Goal: Task Accomplishment & Management: Use online tool/utility

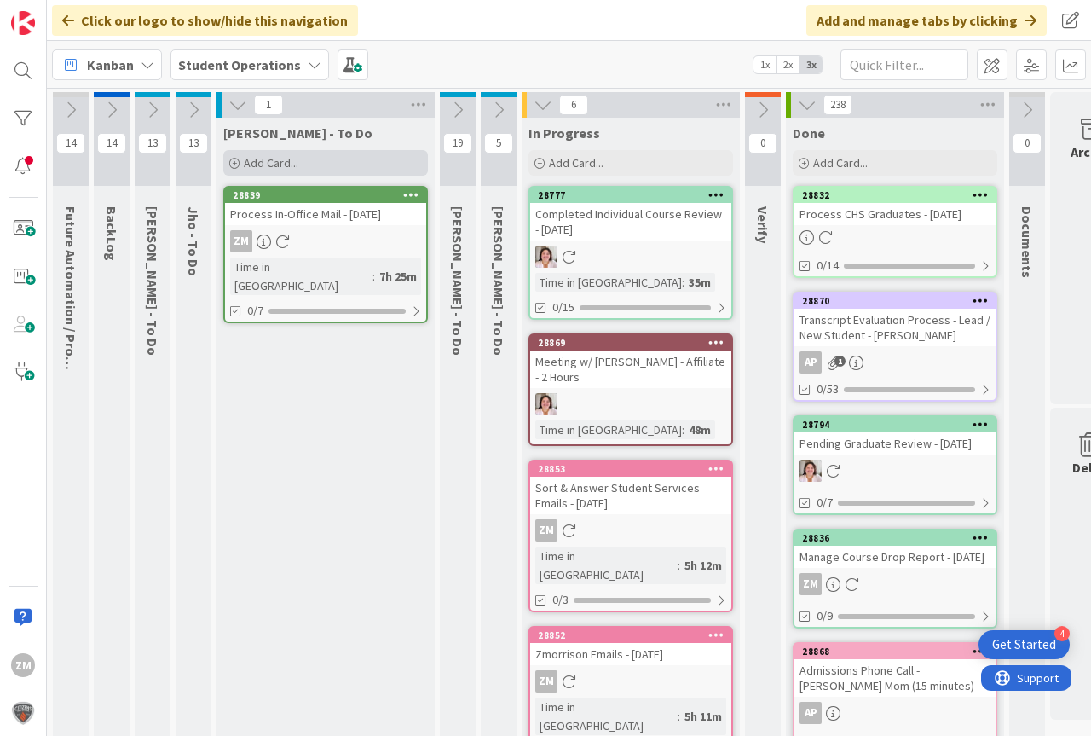
click at [298, 168] on div "Add Card..." at bounding box center [325, 163] width 205 height 26
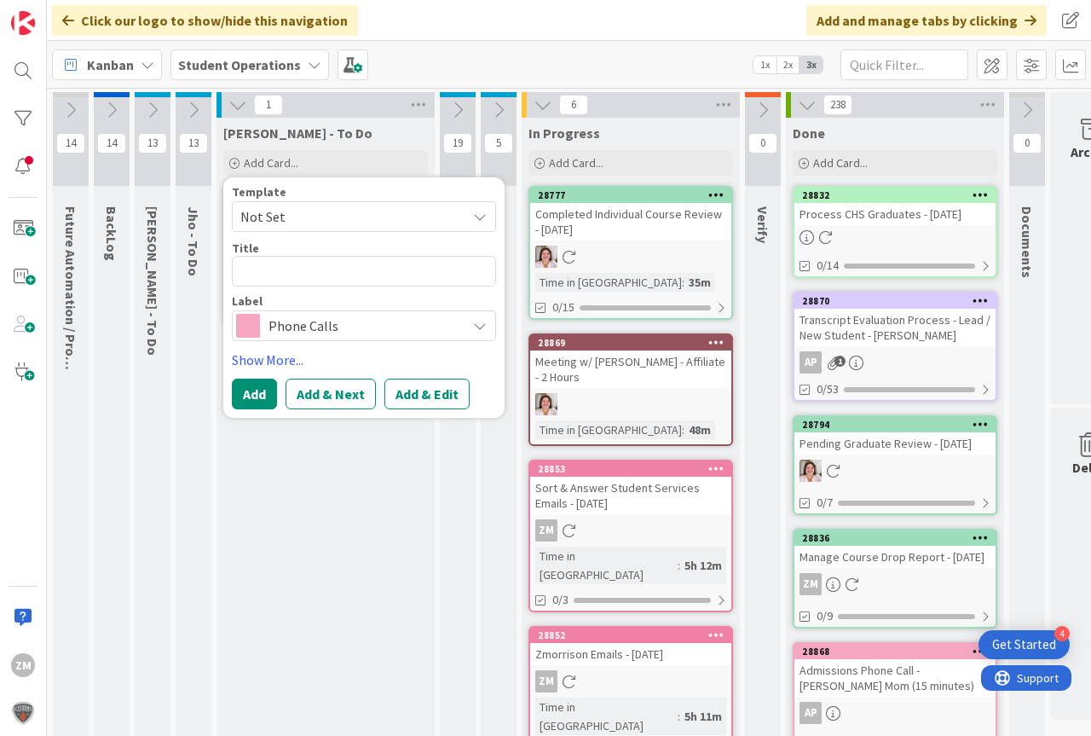
click at [484, 220] on icon at bounding box center [480, 217] width 14 height 14
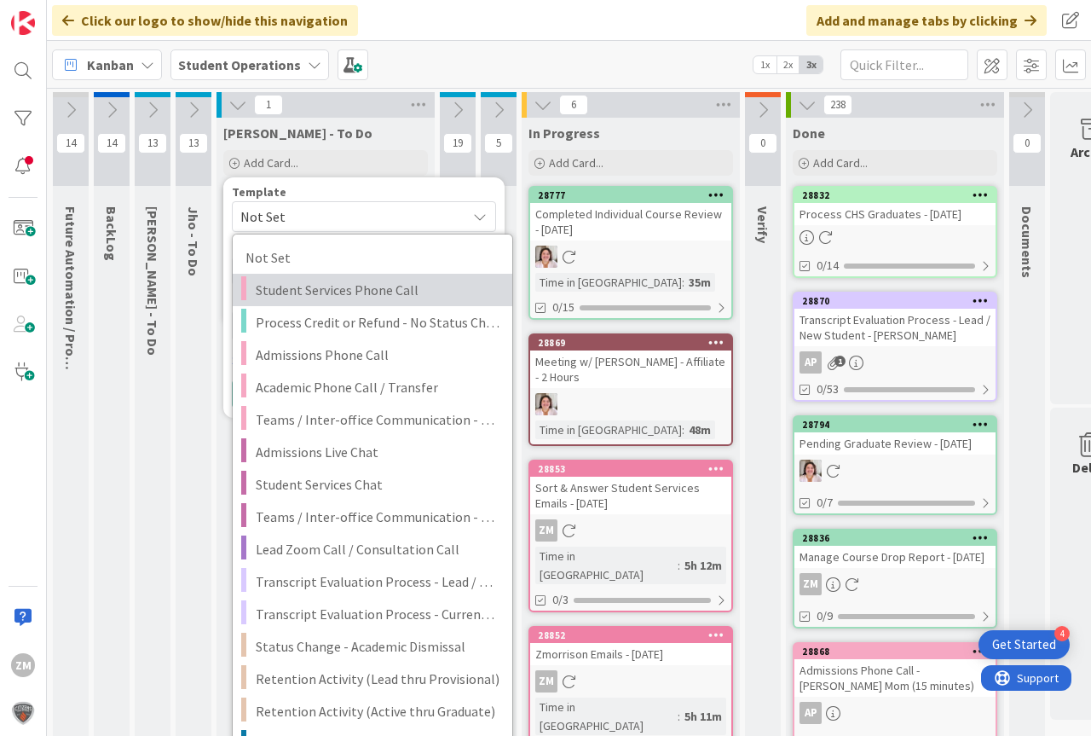
click at [359, 299] on span "Student Services Phone Call" at bounding box center [378, 290] width 244 height 22
type textarea "x"
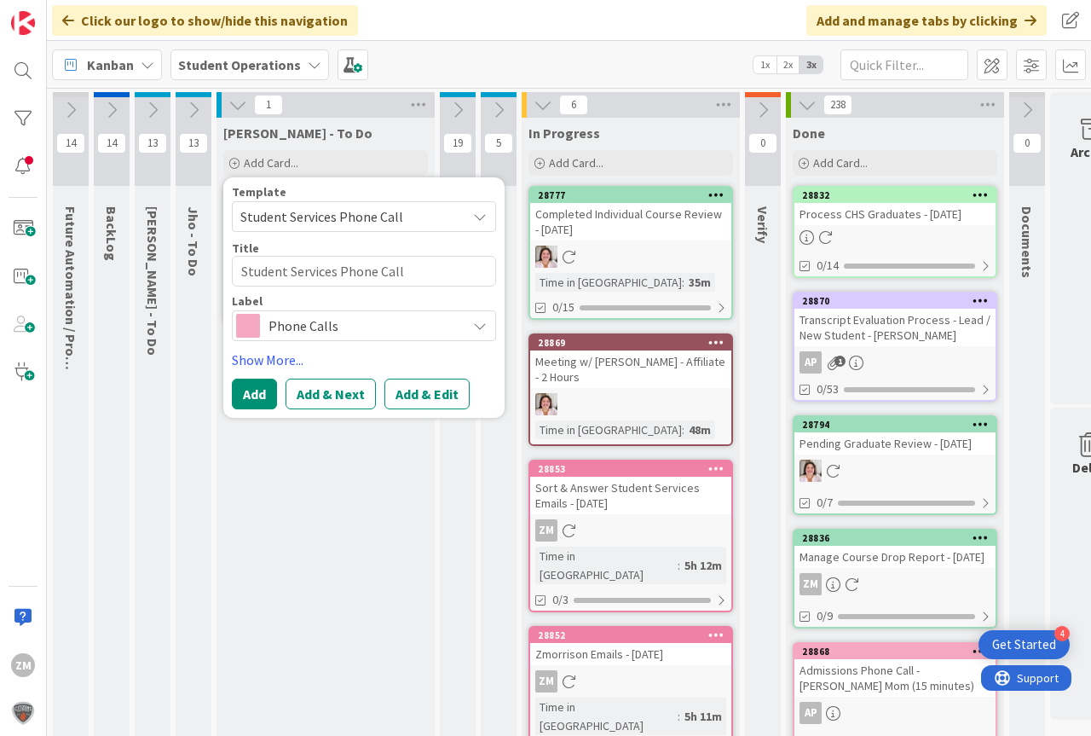
click at [430, 396] on button "Add & Edit" at bounding box center [426, 393] width 85 height 31
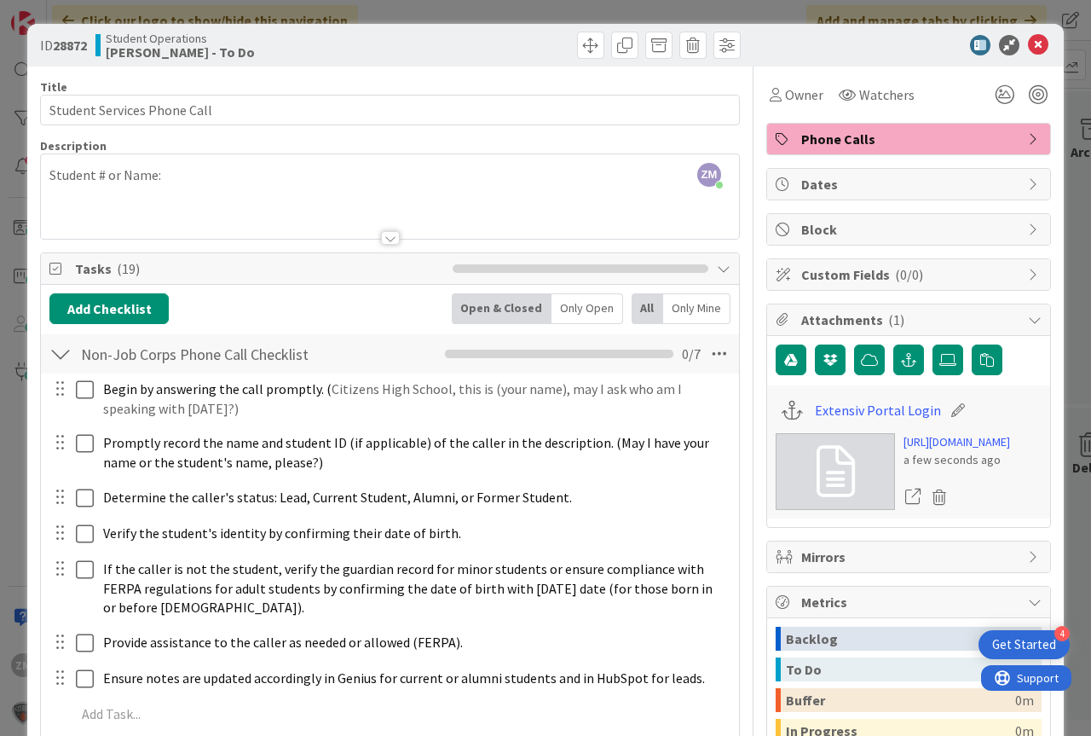
click at [202, 170] on div "ZM [PERSON_NAME] just joined Student # or Name:" at bounding box center [390, 196] width 698 height 84
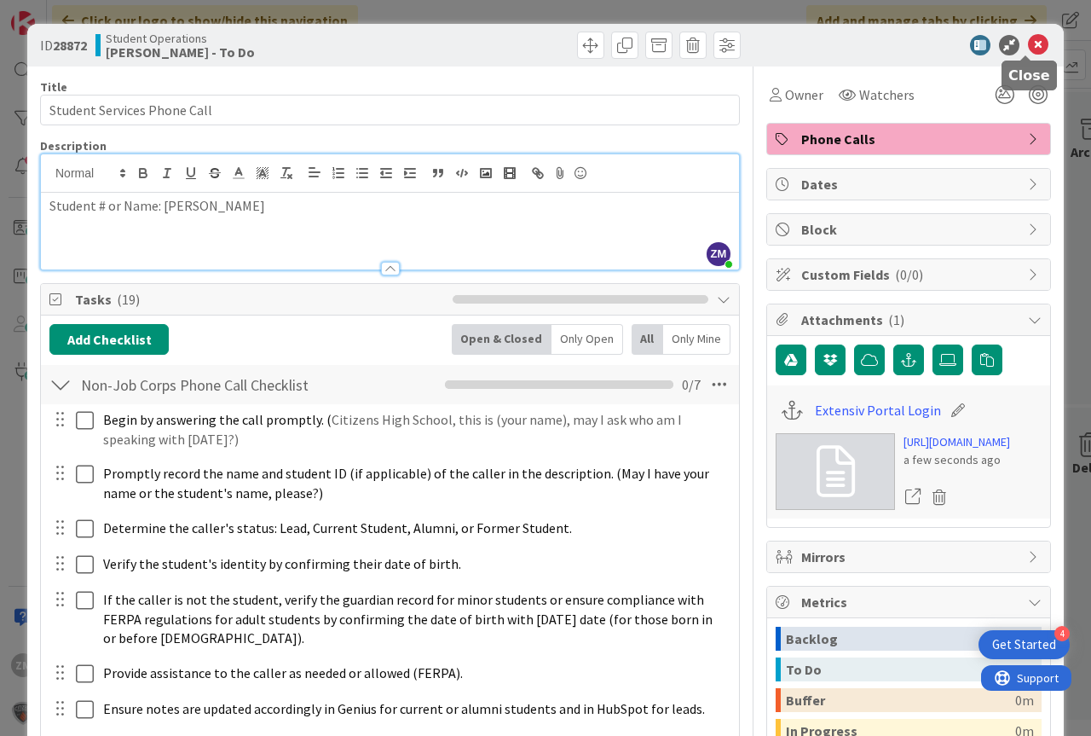
click at [1029, 41] on icon at bounding box center [1038, 45] width 20 height 20
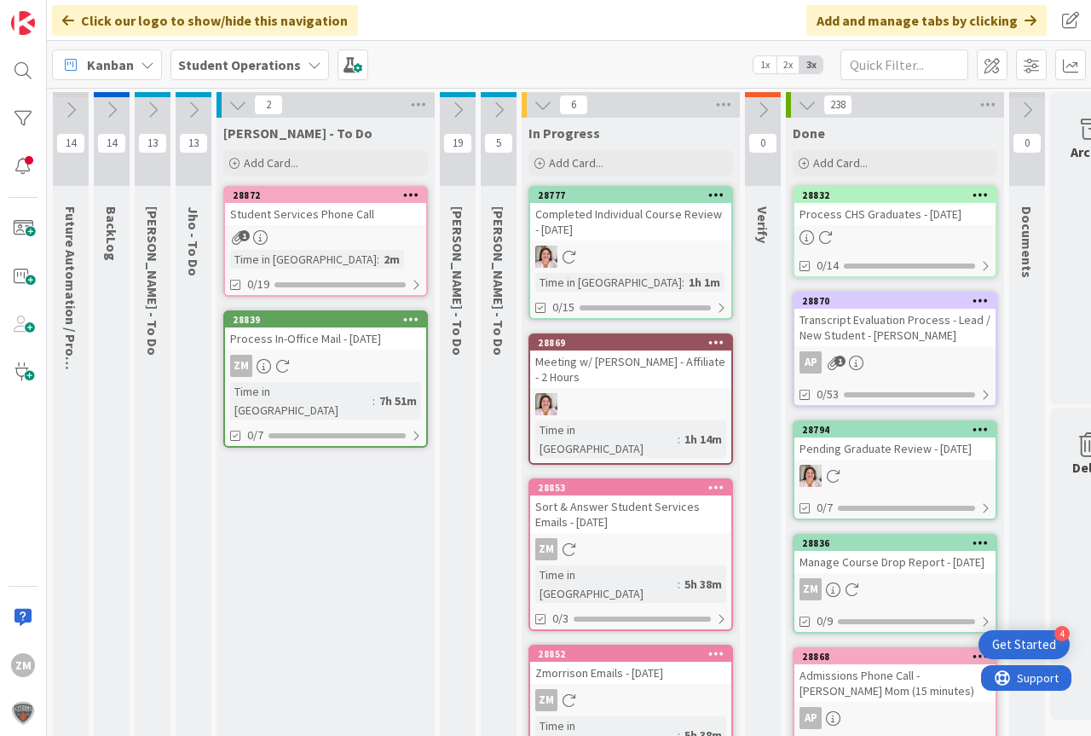
click at [413, 196] on icon at bounding box center [411, 194] width 16 height 12
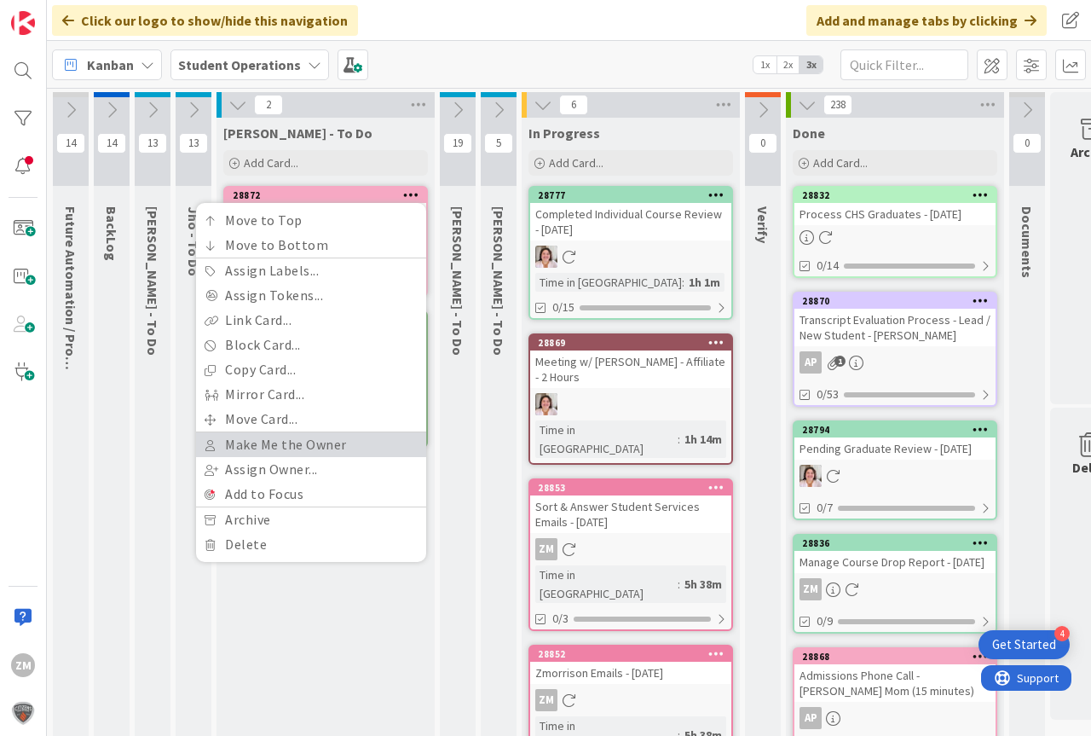
click at [268, 447] on link "Make Me the Owner" at bounding box center [311, 444] width 230 height 25
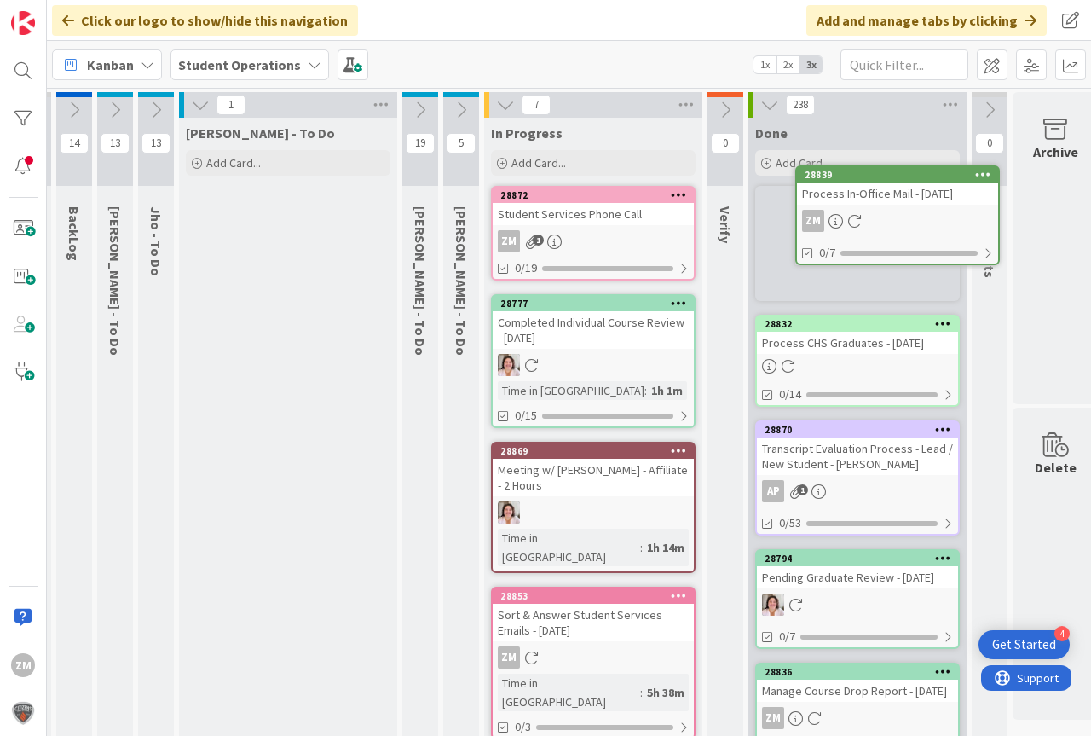
scroll to position [0, 43]
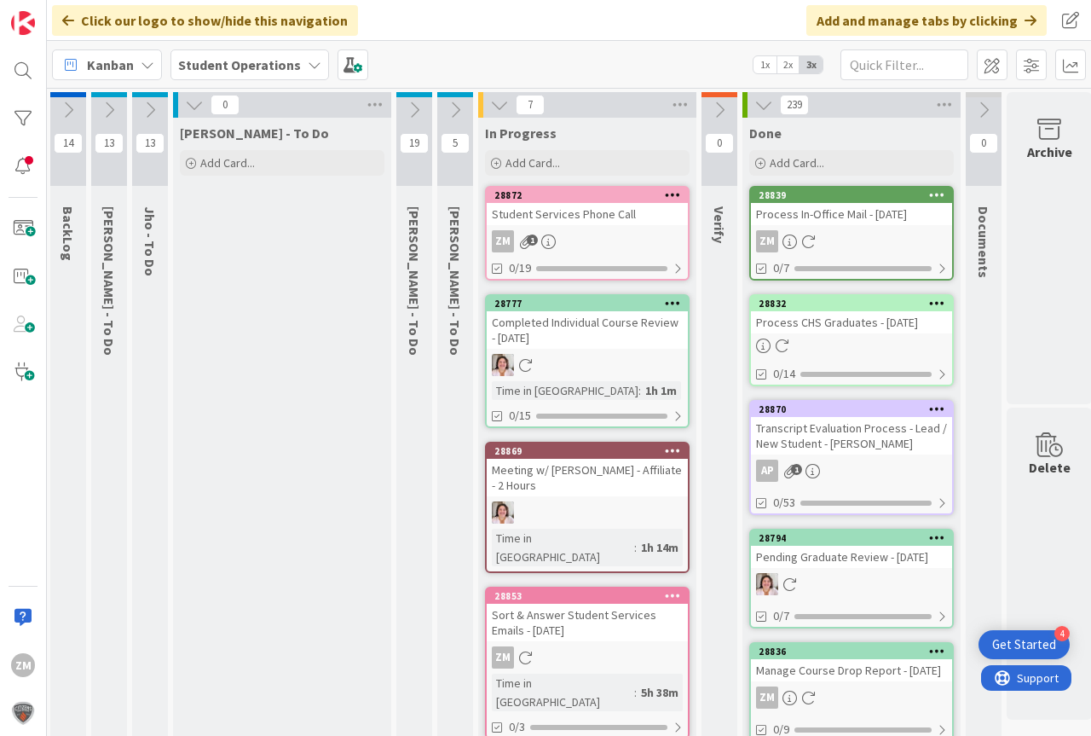
click at [150, 113] on icon at bounding box center [150, 110] width 19 height 19
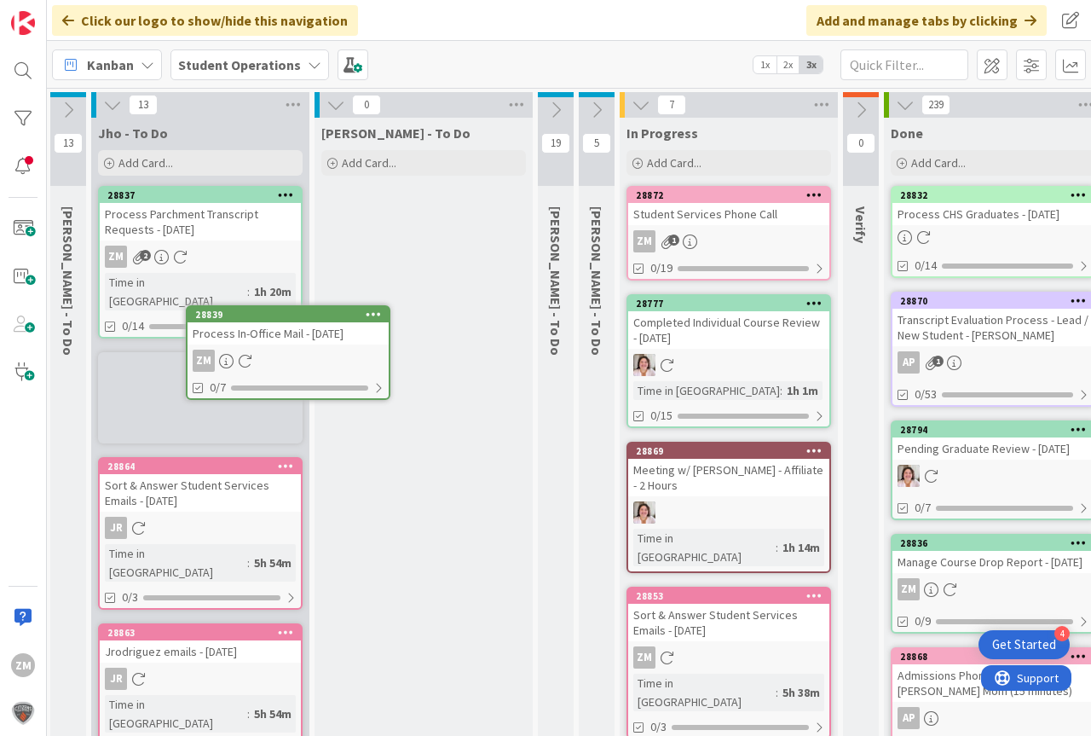
scroll to position [0, 0]
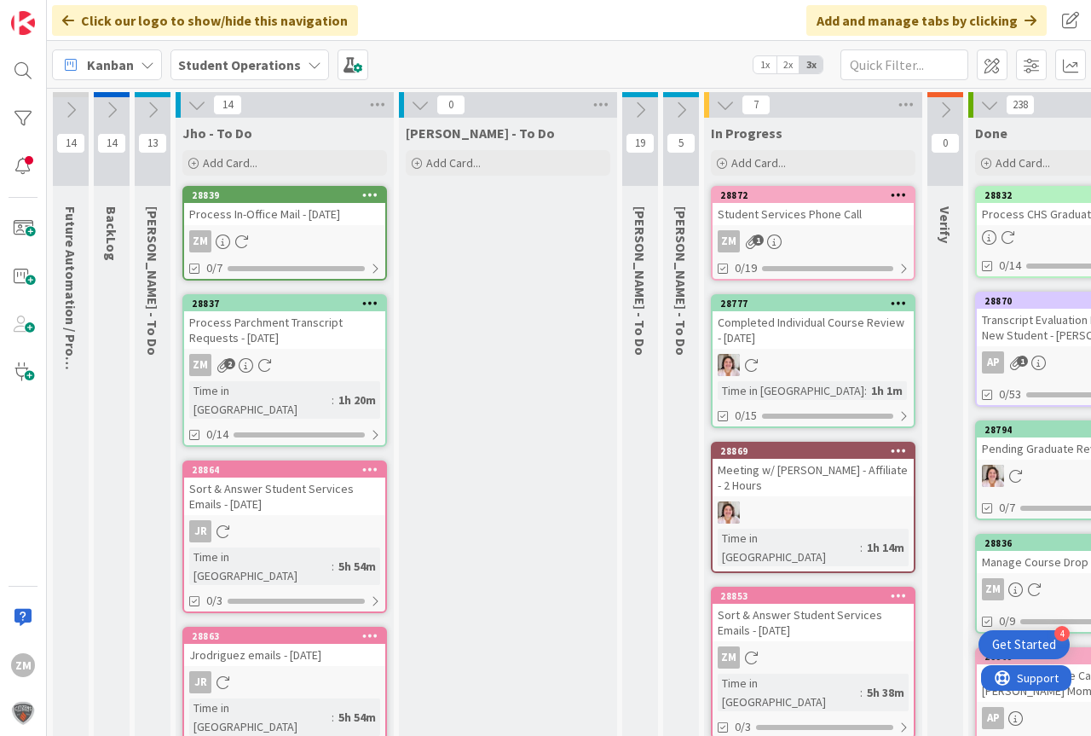
click at [199, 104] on icon at bounding box center [197, 104] width 19 height 19
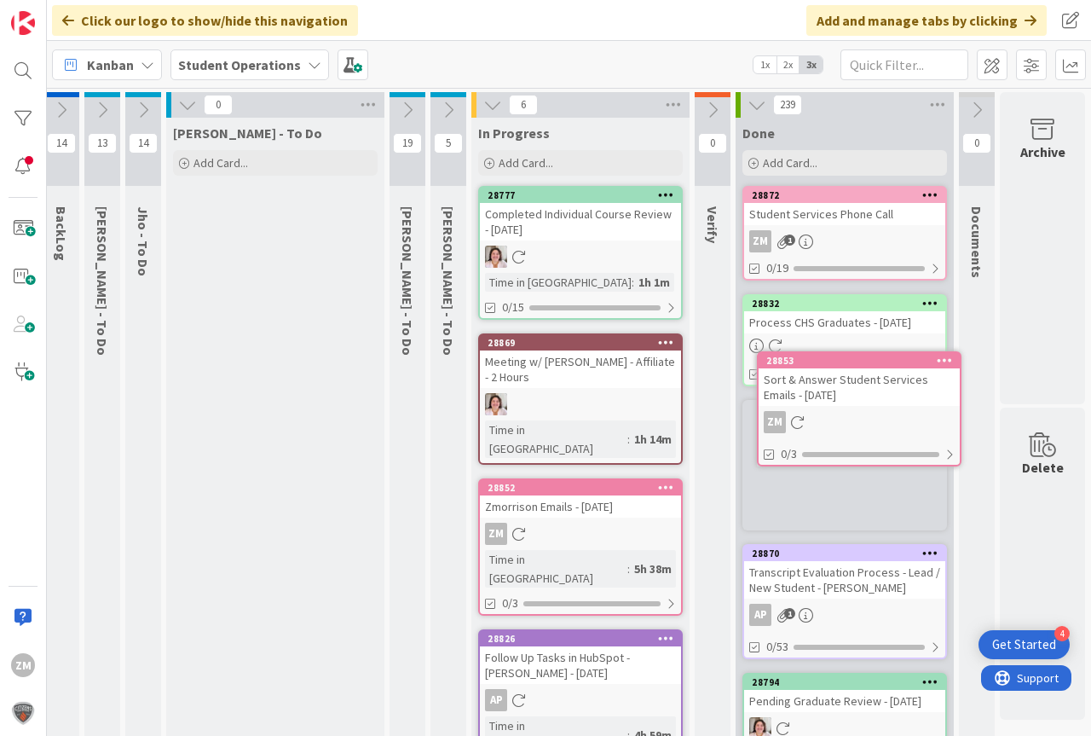
scroll to position [0, 63]
